Goal: Information Seeking & Learning: Learn about a topic

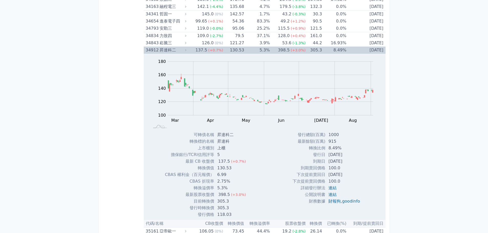
scroll to position [1123, 0]
drag, startPoint x: 325, startPoint y: 151, endPoint x: 340, endPoint y: 149, distance: 14.9
click at [340, 149] on td "8.49%" at bounding box center [344, 148] width 39 height 7
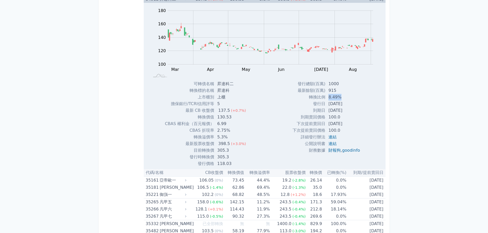
scroll to position [1175, 0]
drag, startPoint x: 218, startPoint y: 118, endPoint x: 240, endPoint y: 118, distance: 21.8
click at [240, 118] on td "130.53" at bounding box center [232, 117] width 36 height 7
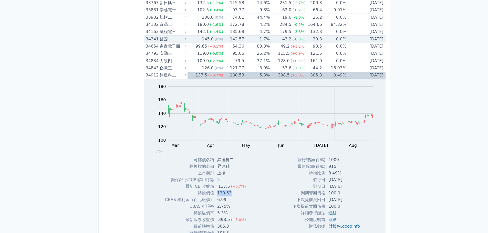
scroll to position [1098, 0]
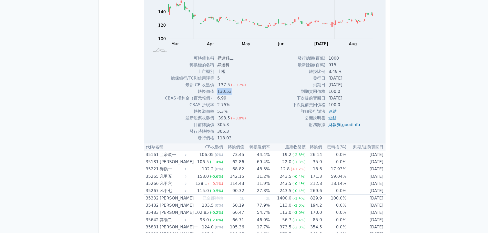
drag, startPoint x: 351, startPoint y: 81, endPoint x: 305, endPoint y: 79, distance: 46.1
click at [305, 79] on tr "發行日 [DATE]" at bounding box center [328, 78] width 71 height 7
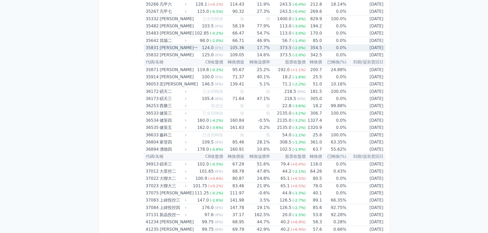
scroll to position [1379, 0]
click at [165, 47] on div "[PERSON_NAME]一" at bounding box center [173, 48] width 26 height 7
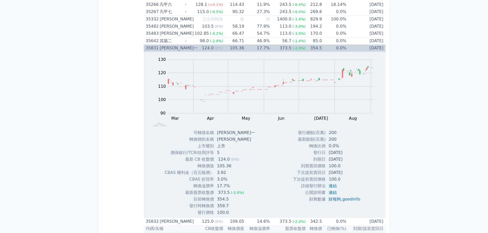
drag, startPoint x: 327, startPoint y: 160, endPoint x: 352, endPoint y: 160, distance: 25.1
click at [352, 160] on td "[DATE]" at bounding box center [345, 159] width 39 height 7
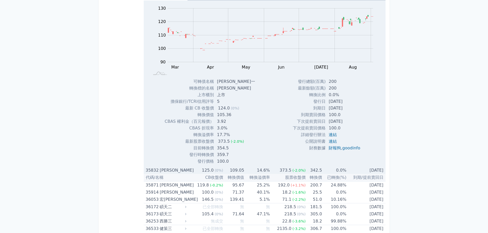
click at [165, 170] on div "[PERSON_NAME]" at bounding box center [173, 170] width 26 height 7
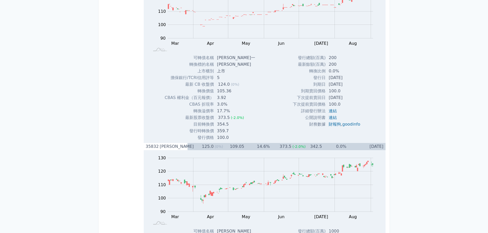
scroll to position [1451, 0]
